Goal: Information Seeking & Learning: Learn about a topic

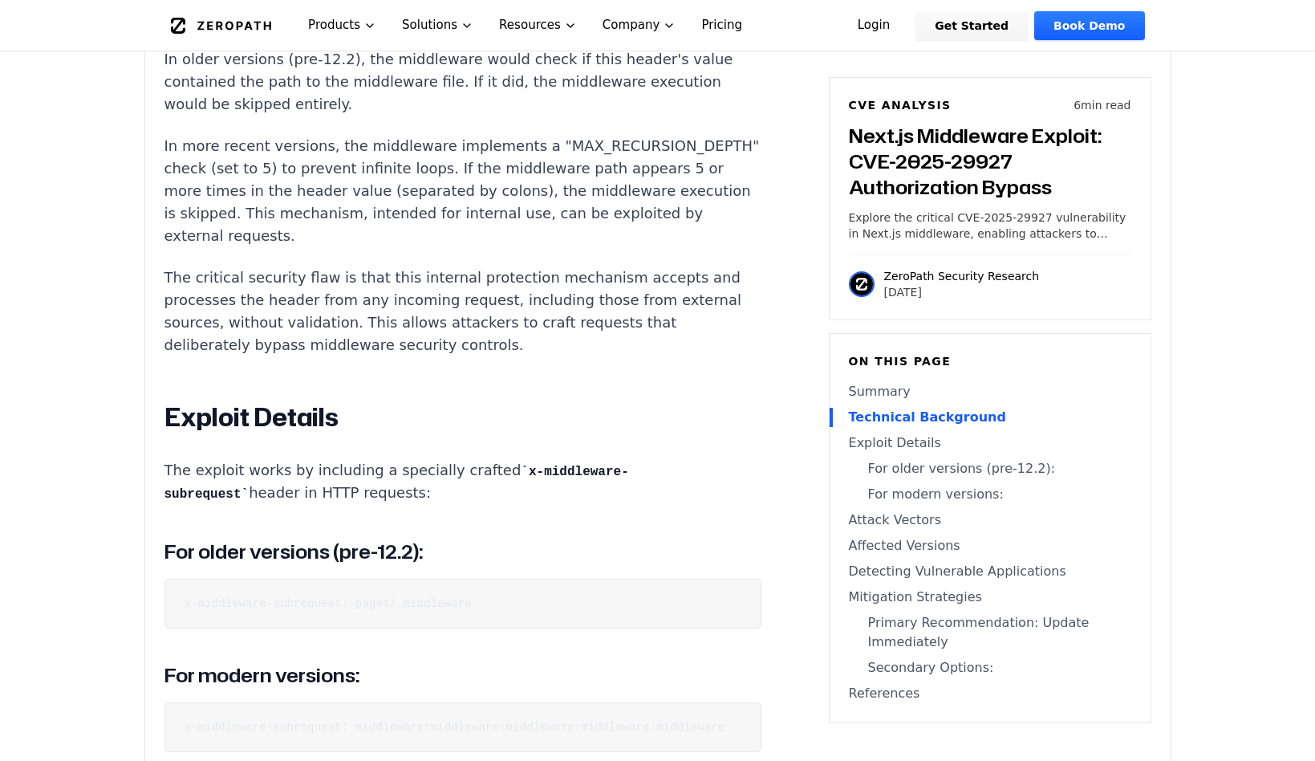
scroll to position [1705, 0]
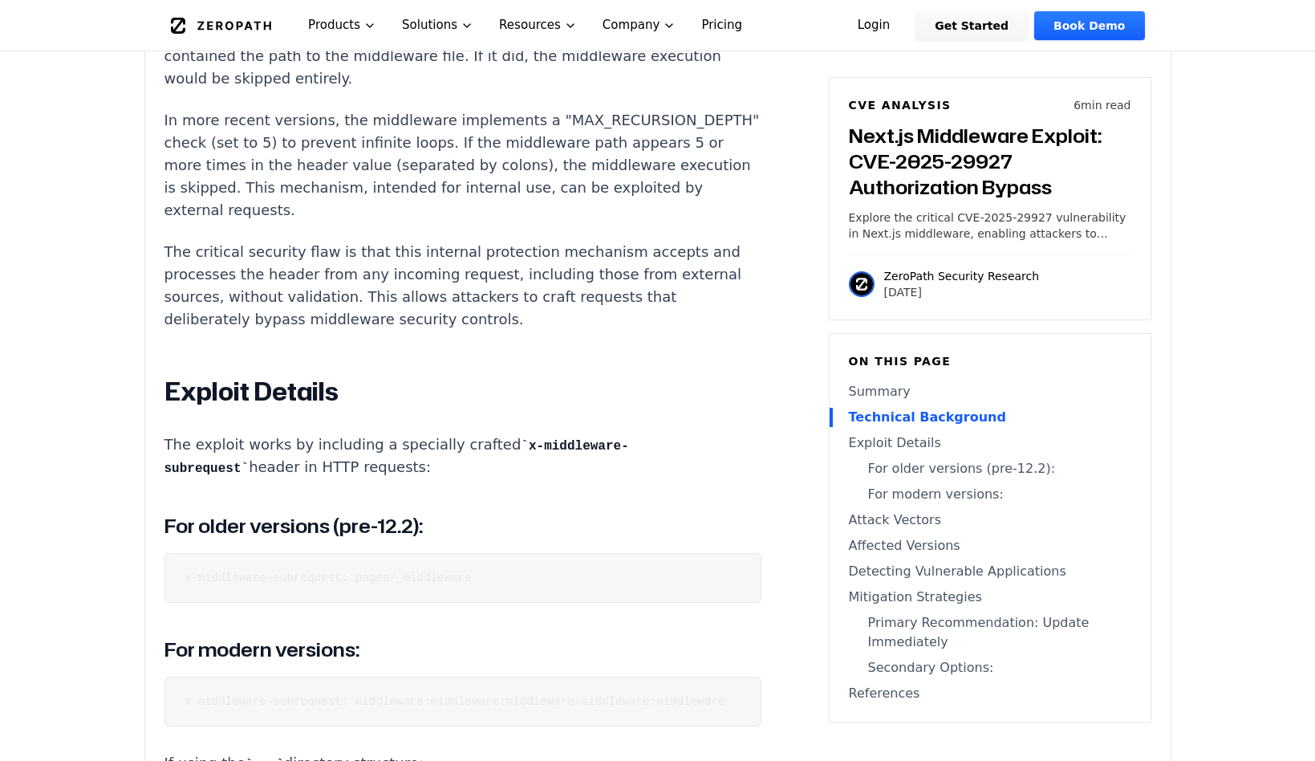
click at [374, 553] on pre "x-middleware-subrequest: pages/_middleware" at bounding box center [463, 578] width 597 height 50
click at [364, 571] on code "x-middleware-subrequest: pages/_middleware" at bounding box center [328, 577] width 287 height 13
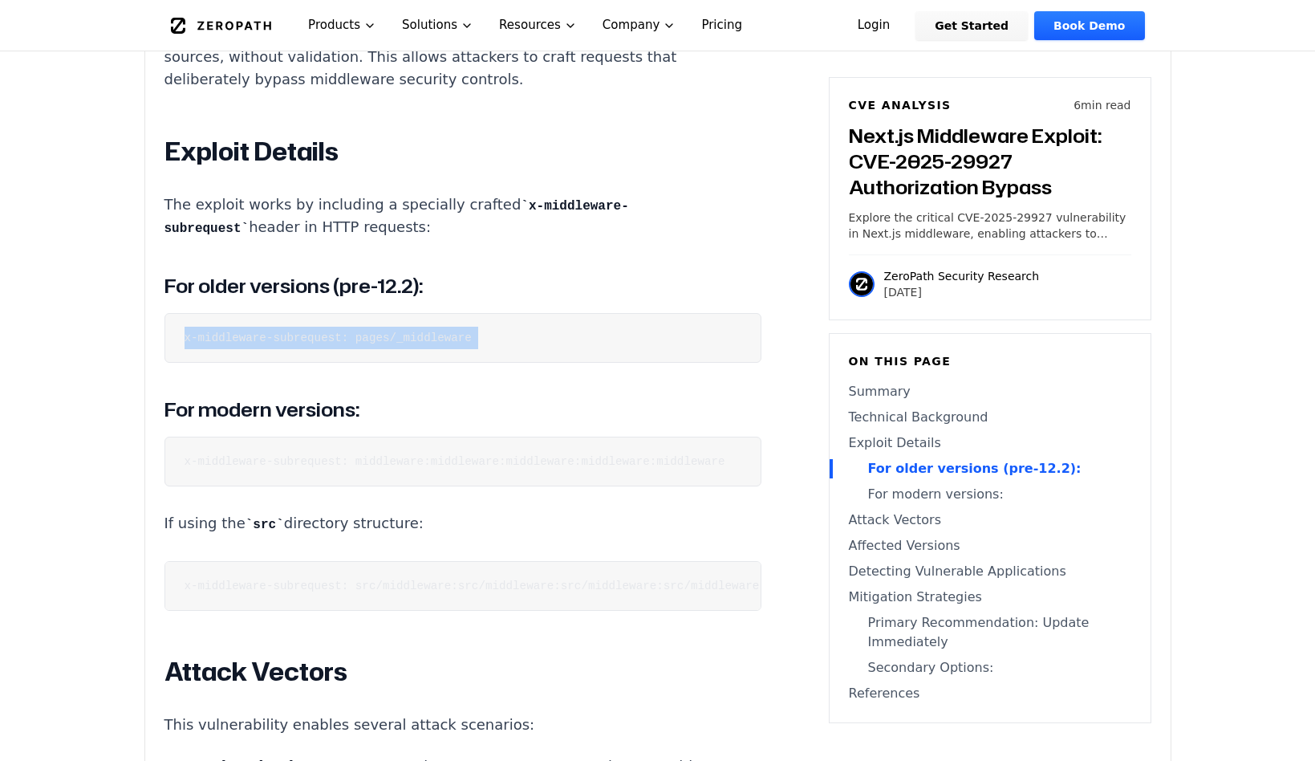
scroll to position [1948, 0]
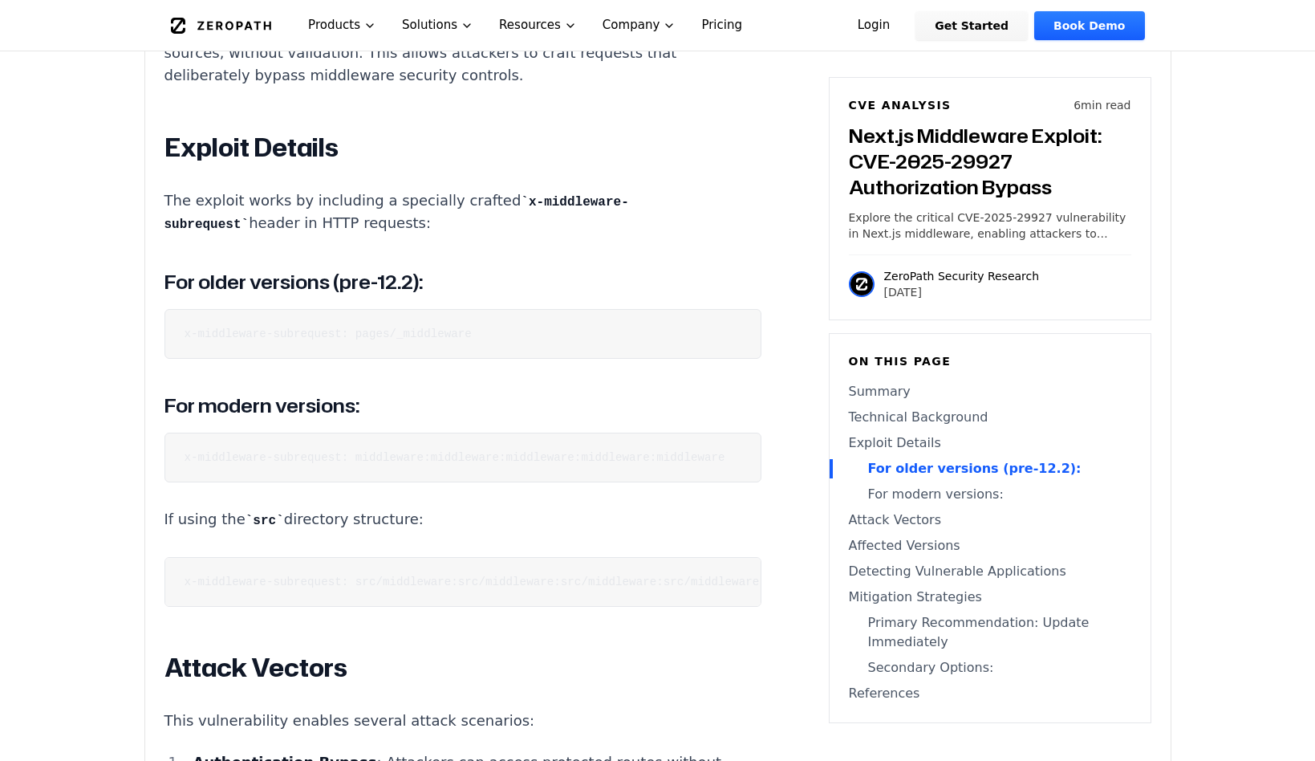
click at [491, 433] on pre "x-middleware-subrequest: middleware:middleware:middleware:middleware:middleware" at bounding box center [463, 458] width 597 height 50
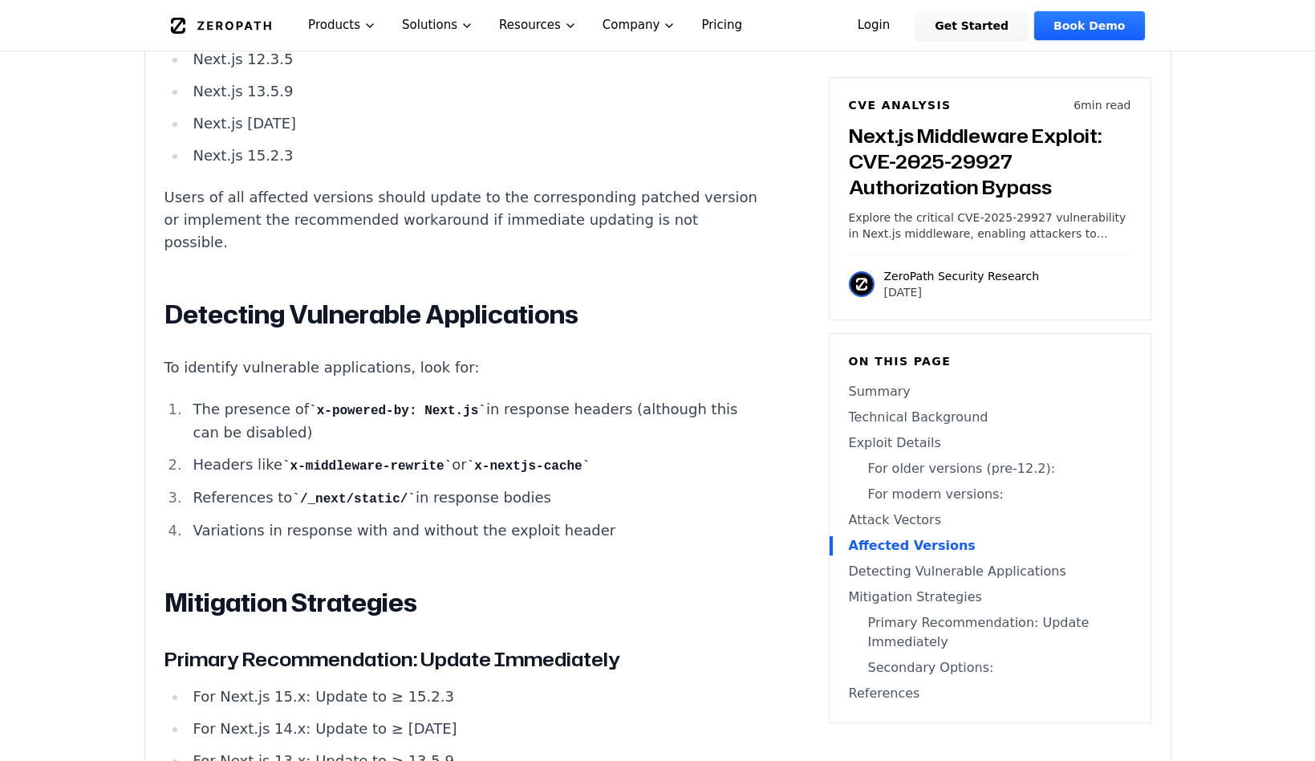
scroll to position [3448, 0]
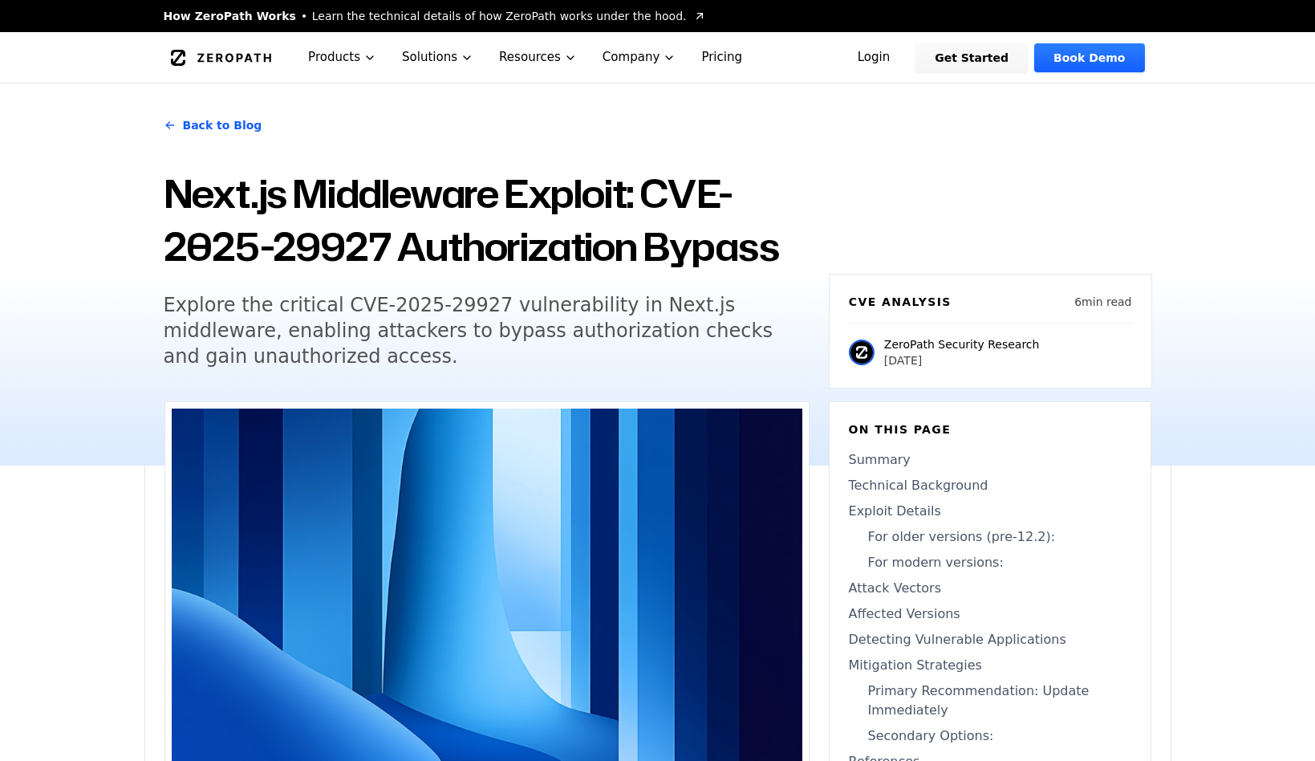
scroll to position [3448, 0]
